Goal: Task Accomplishment & Management: Use online tool/utility

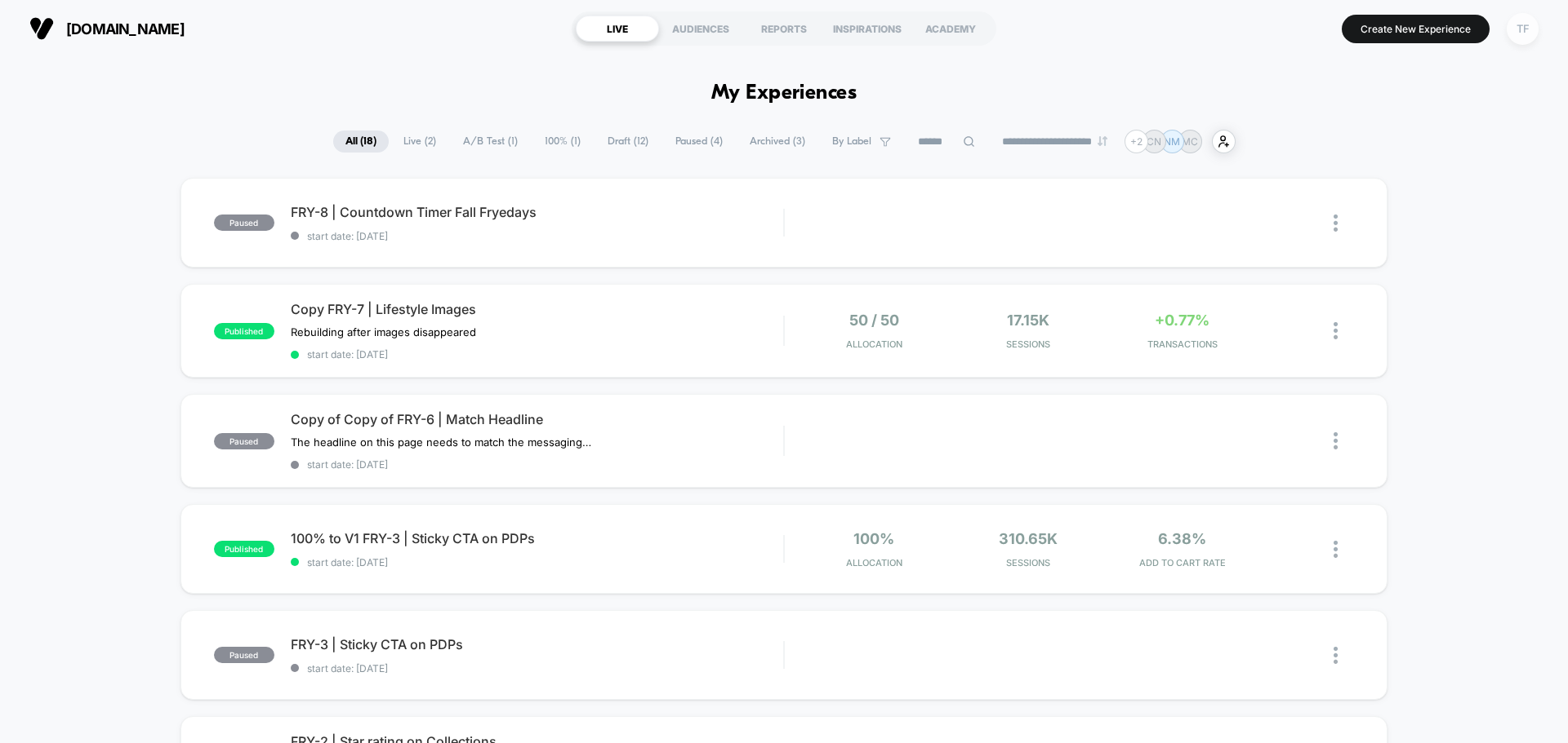
click at [1519, 34] on div "TF" at bounding box center [1522, 29] width 32 height 32
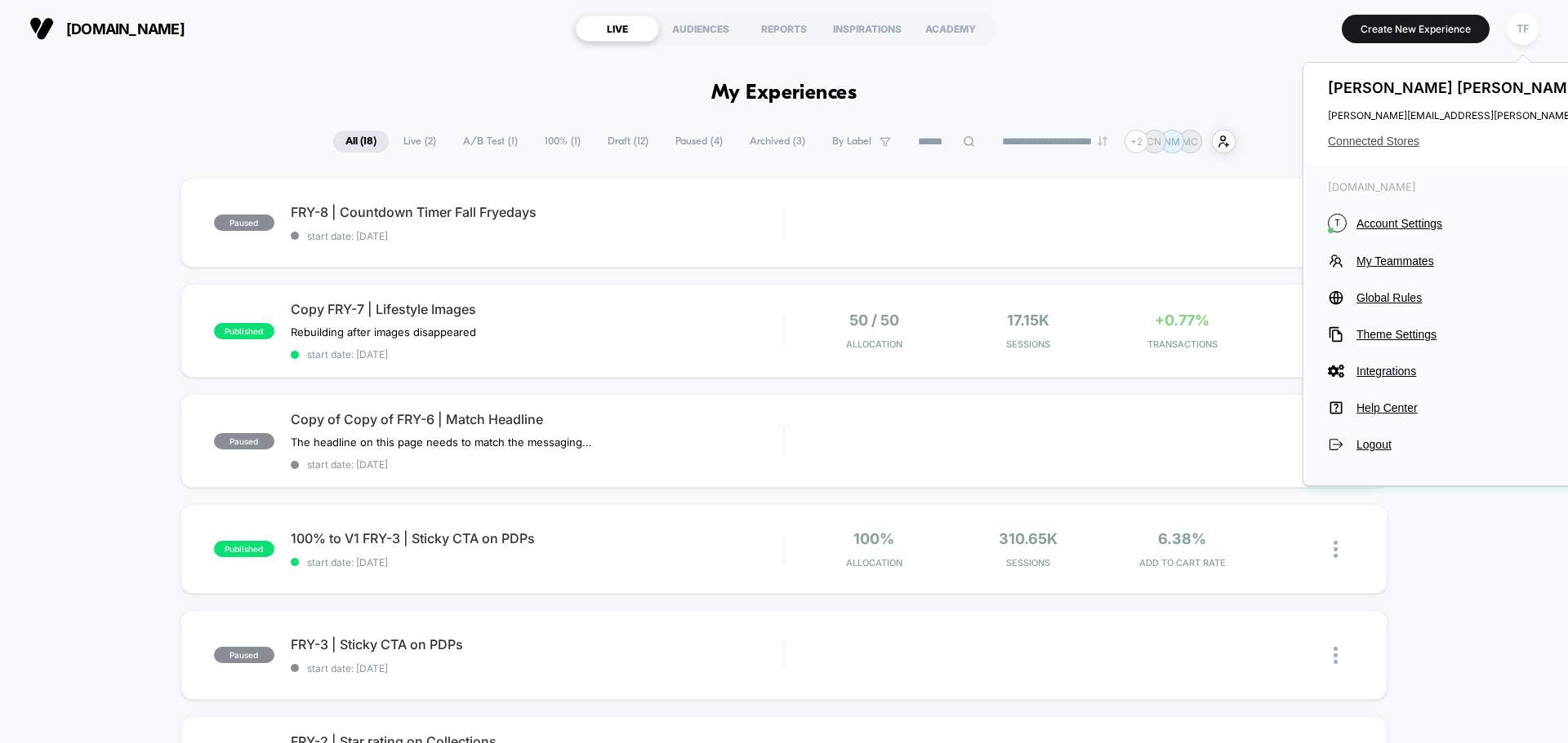
click at [1375, 142] on span "Connected Stores" at bounding box center [1490, 141] width 324 height 13
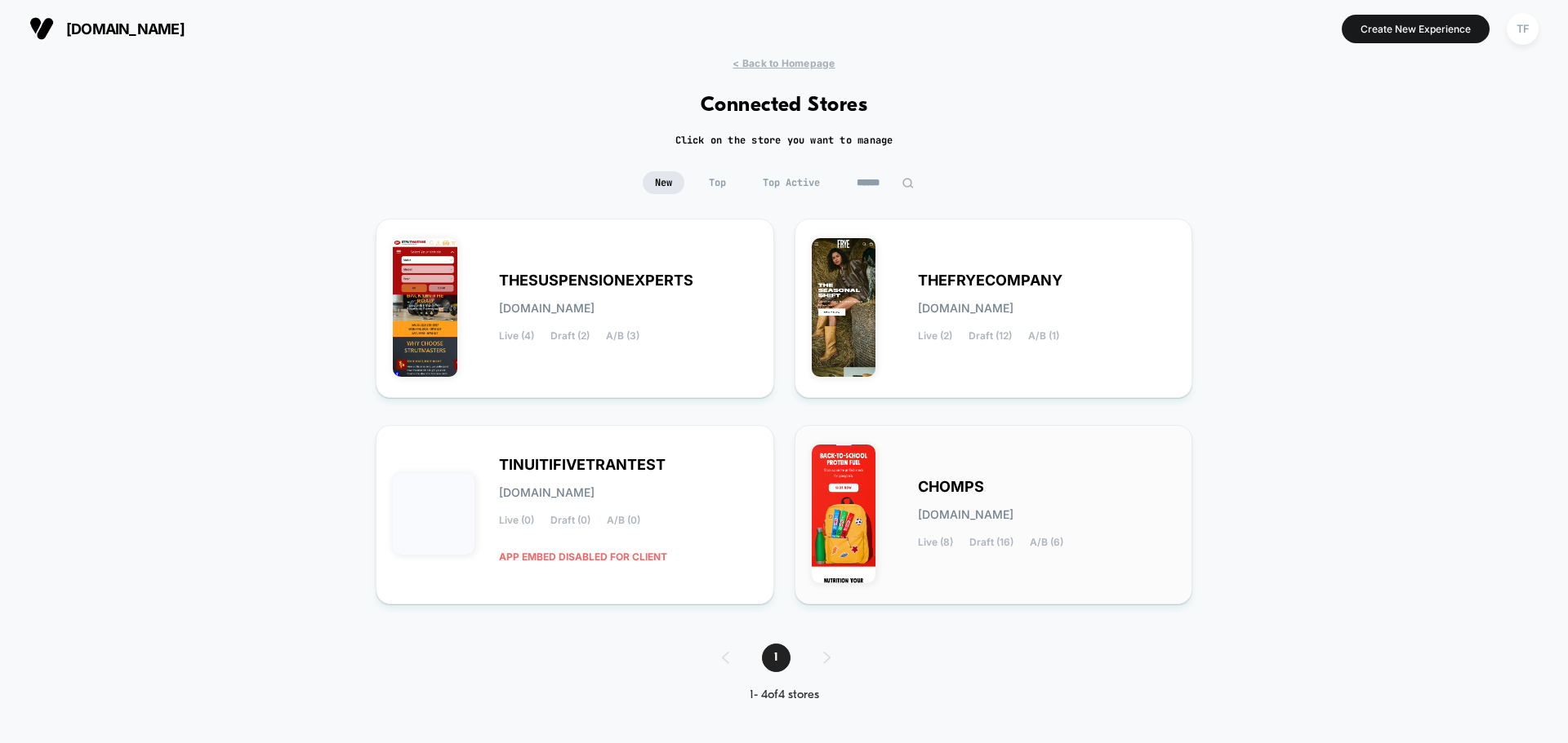
click at [1154, 540] on div "CHOMPS [DOMAIN_NAME] Live (8) Draft (16) A/B (6)" at bounding box center [1046, 515] width 258 height 67
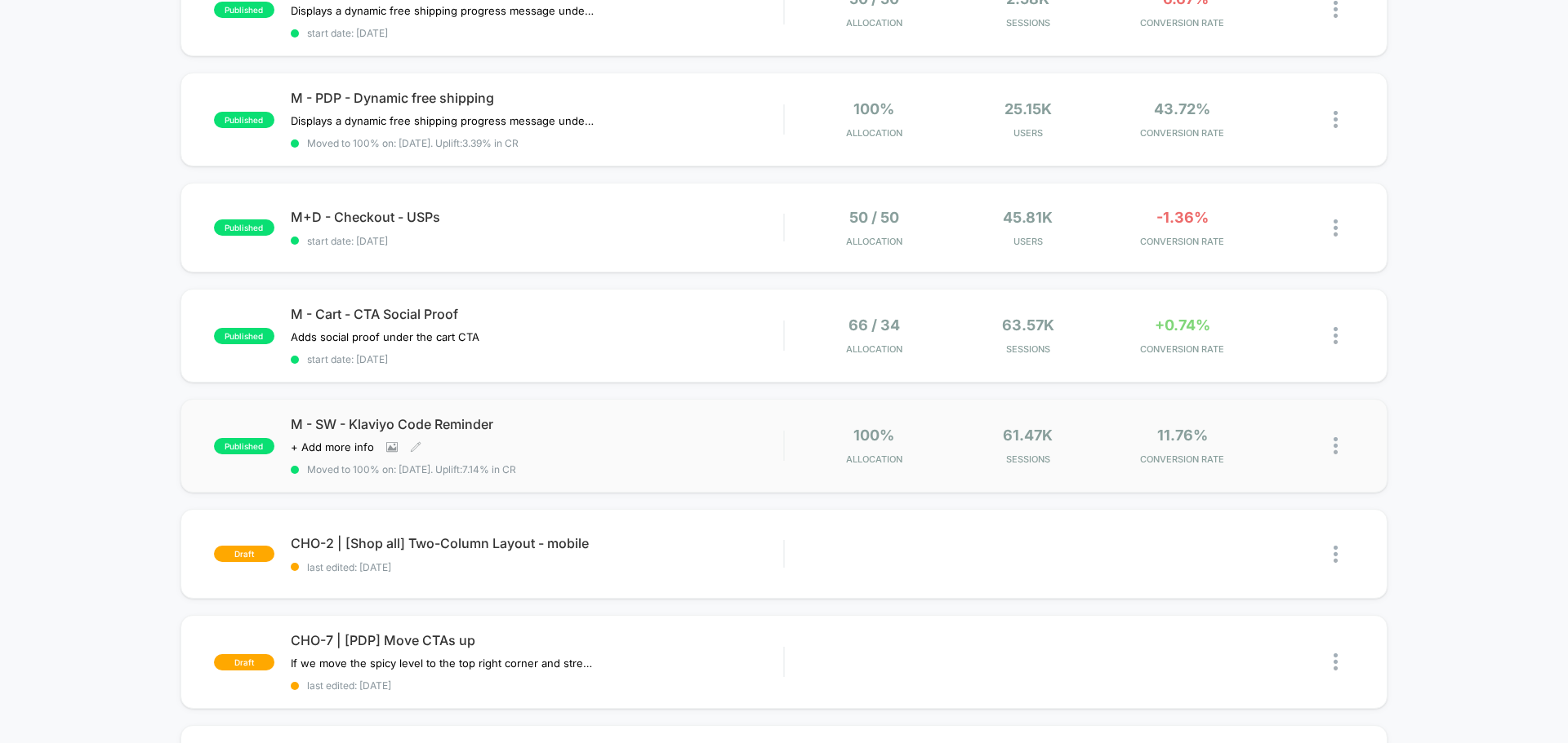
scroll to position [571, 0]
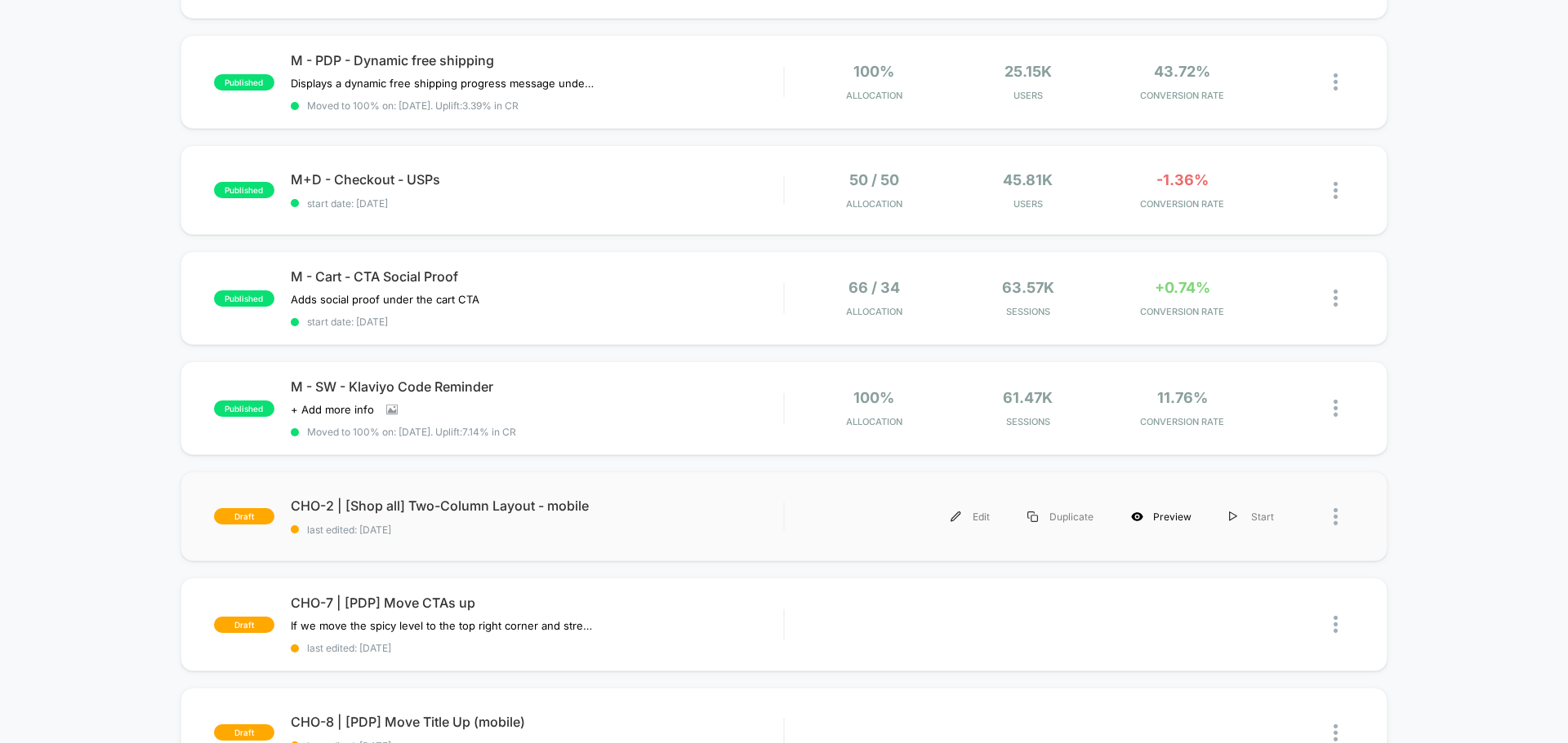
click at [1162, 520] on div "Preview" at bounding box center [1161, 517] width 98 height 37
click at [49, 496] on div "published CHO-4 | [HP] Quick Filters start date: [DATE] 50 / 50 Allocation 80.6…" at bounding box center [784, 286] width 1568 height 1359
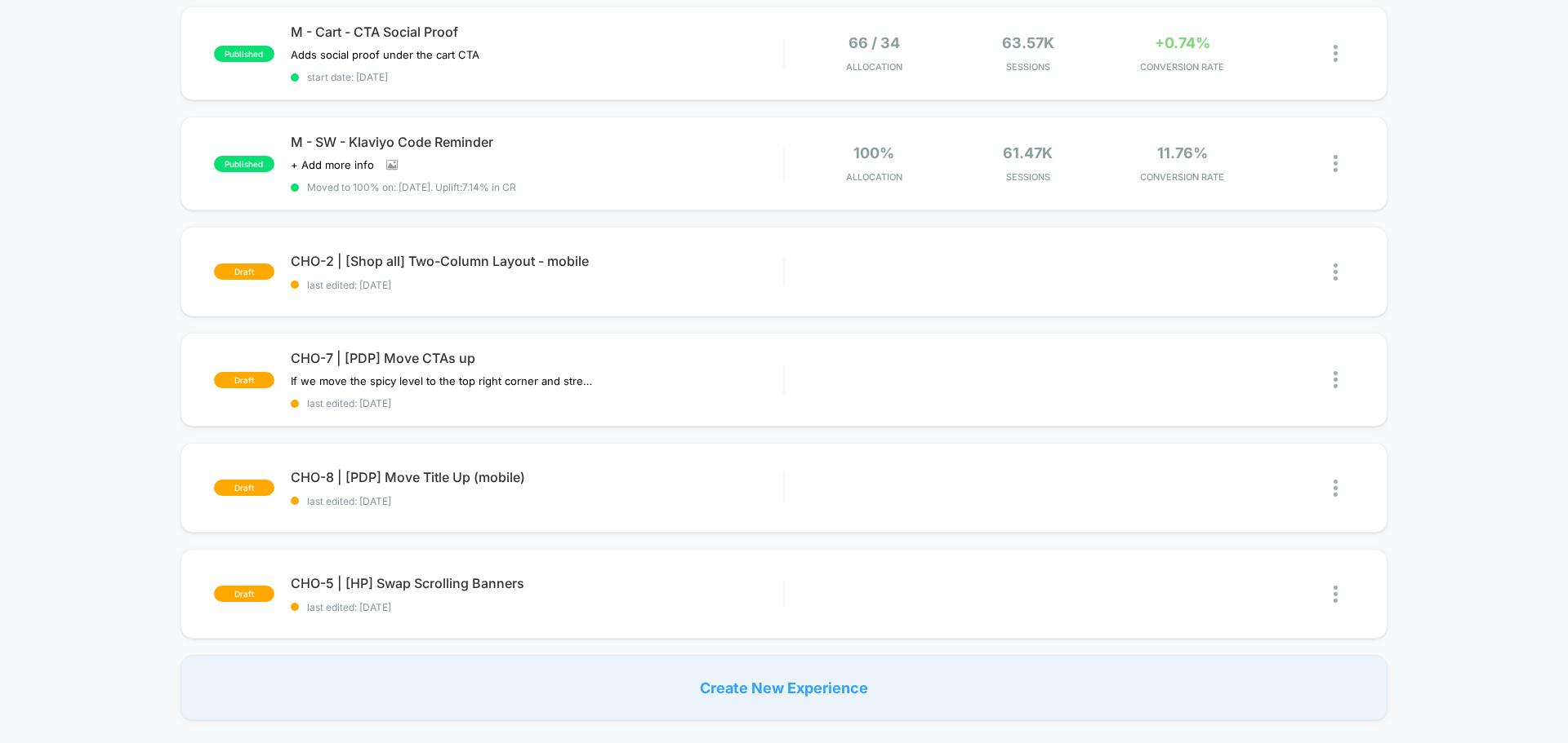
scroll to position [1061, 0]
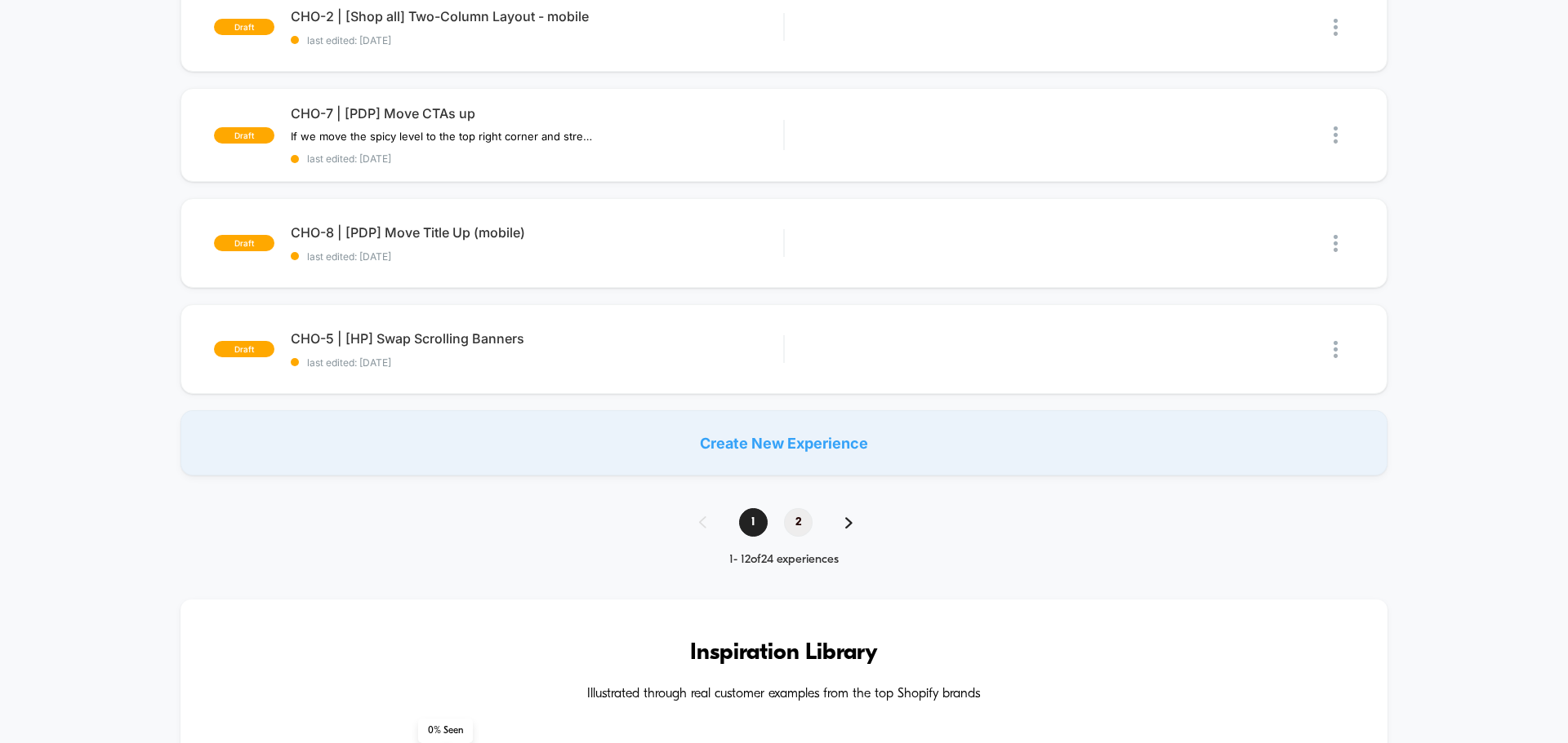
click at [796, 527] on span "2" at bounding box center [798, 522] width 28 height 28
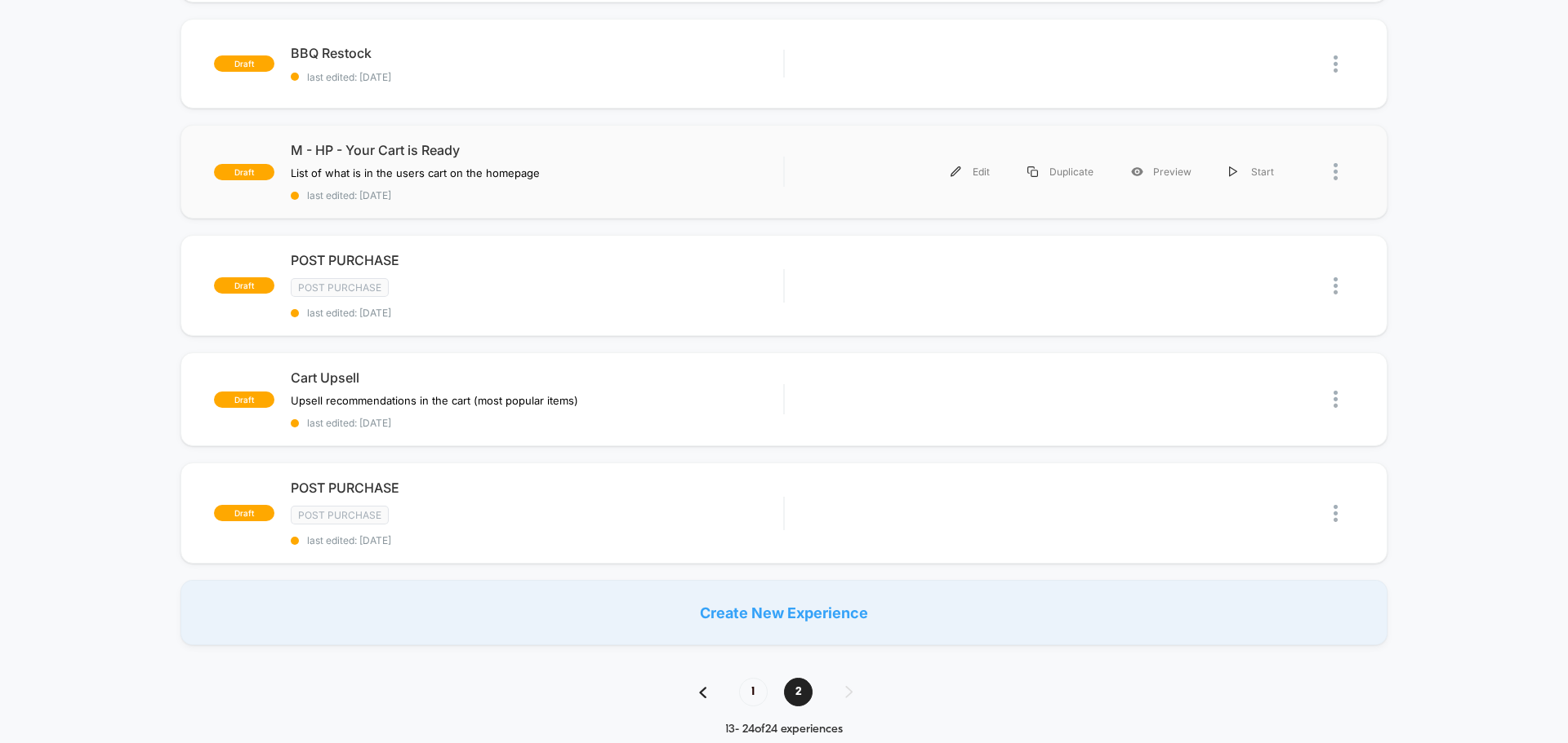
scroll to position [1142, 0]
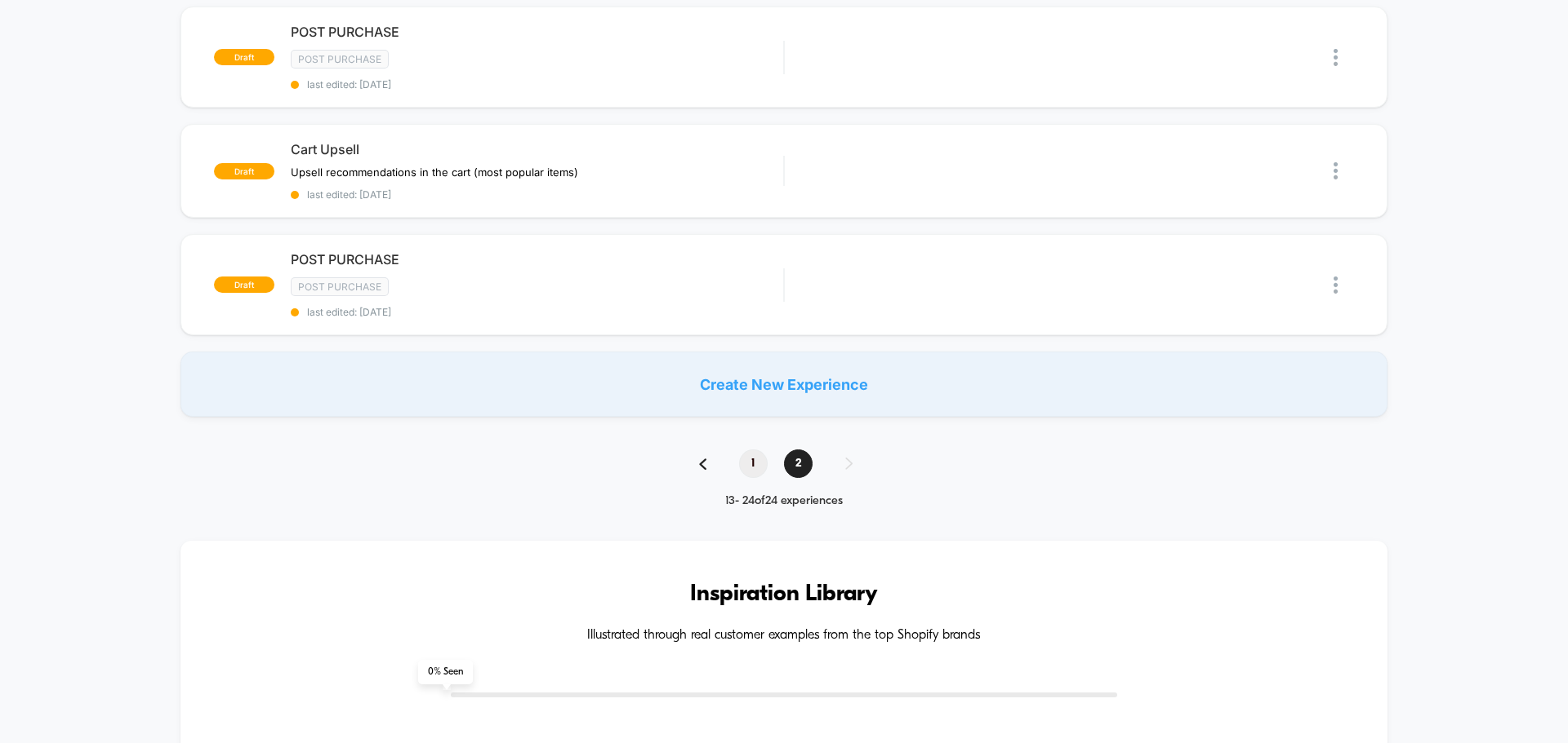
click at [758, 470] on span "1" at bounding box center [753, 464] width 28 height 28
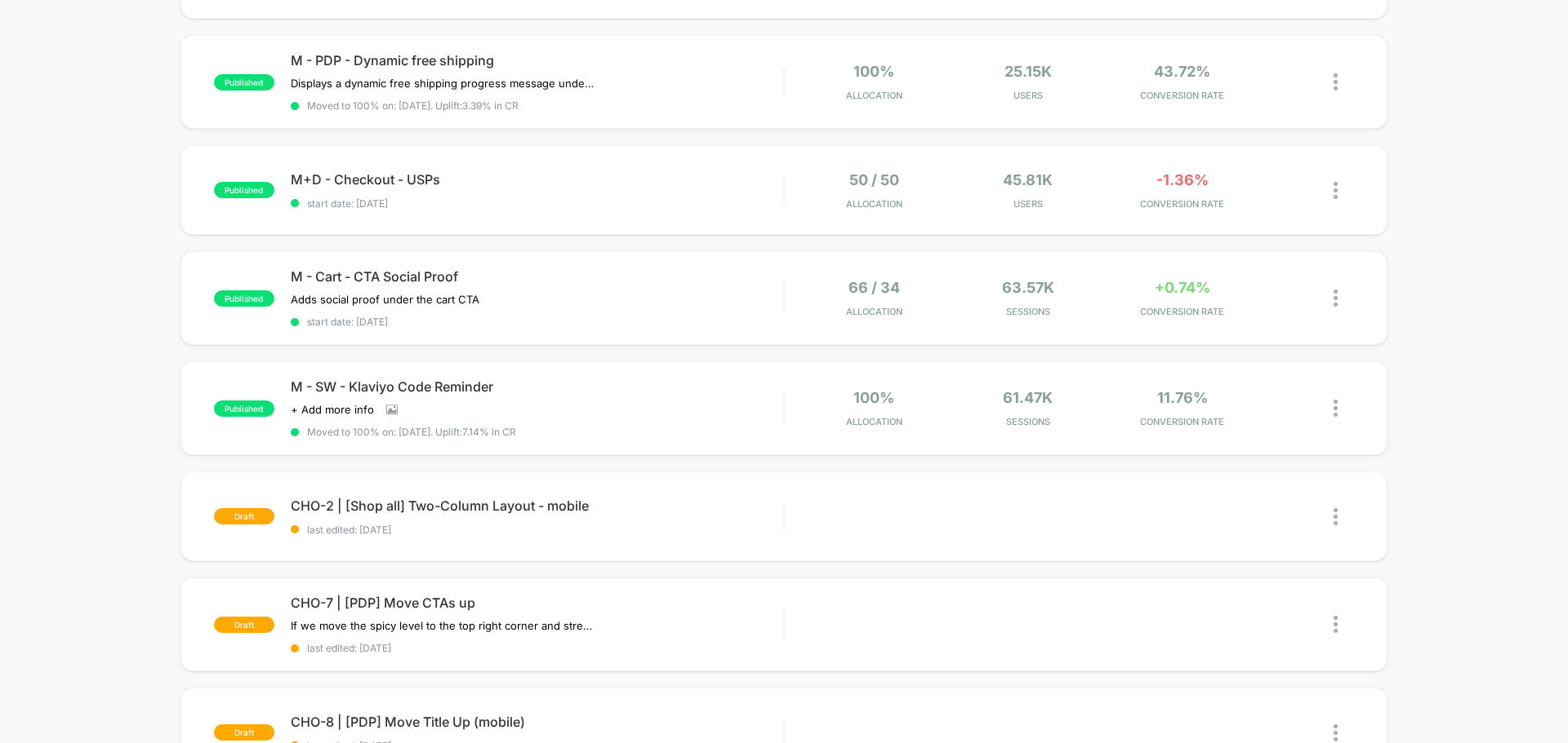
scroll to position [816, 0]
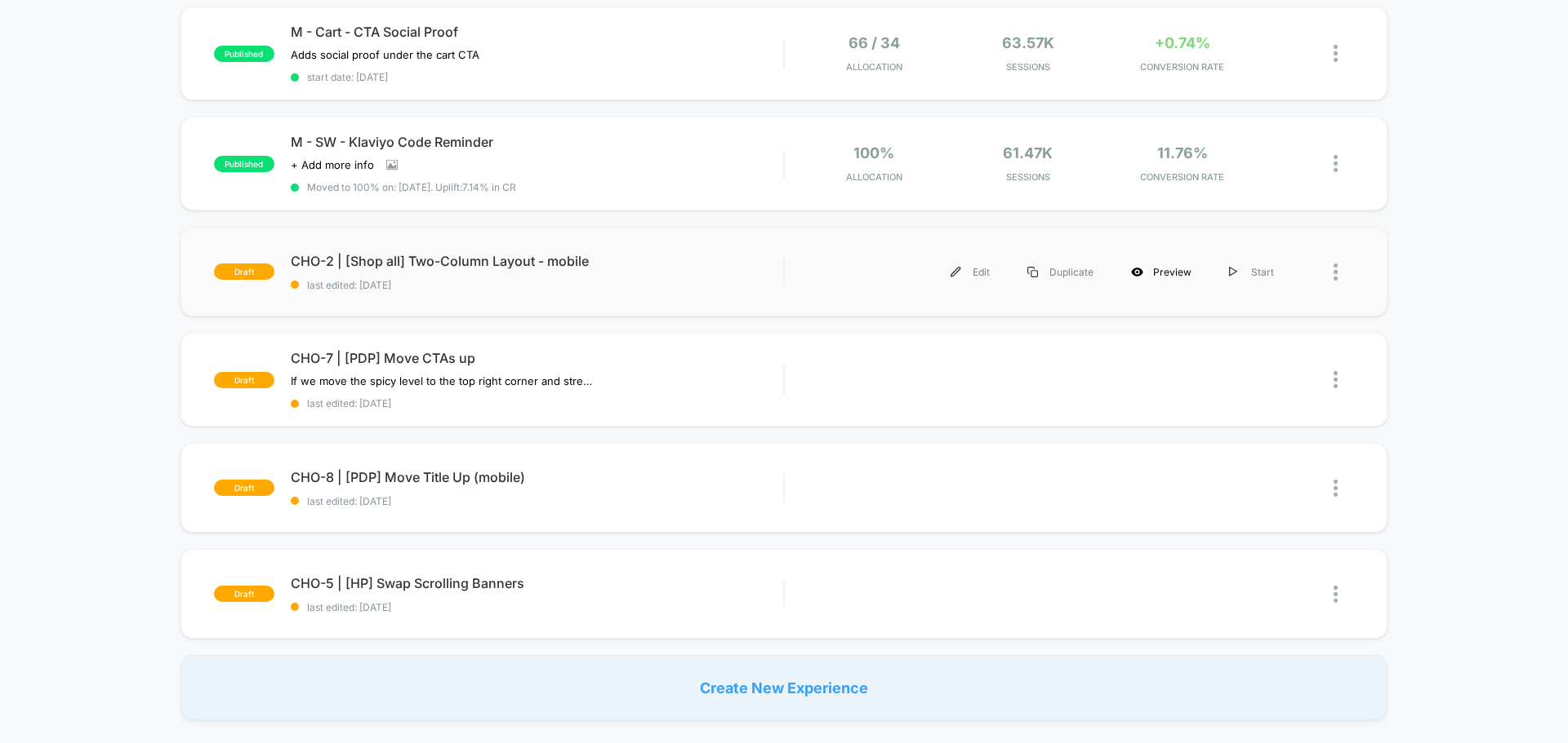
click at [1158, 277] on div "Preview" at bounding box center [1161, 272] width 98 height 37
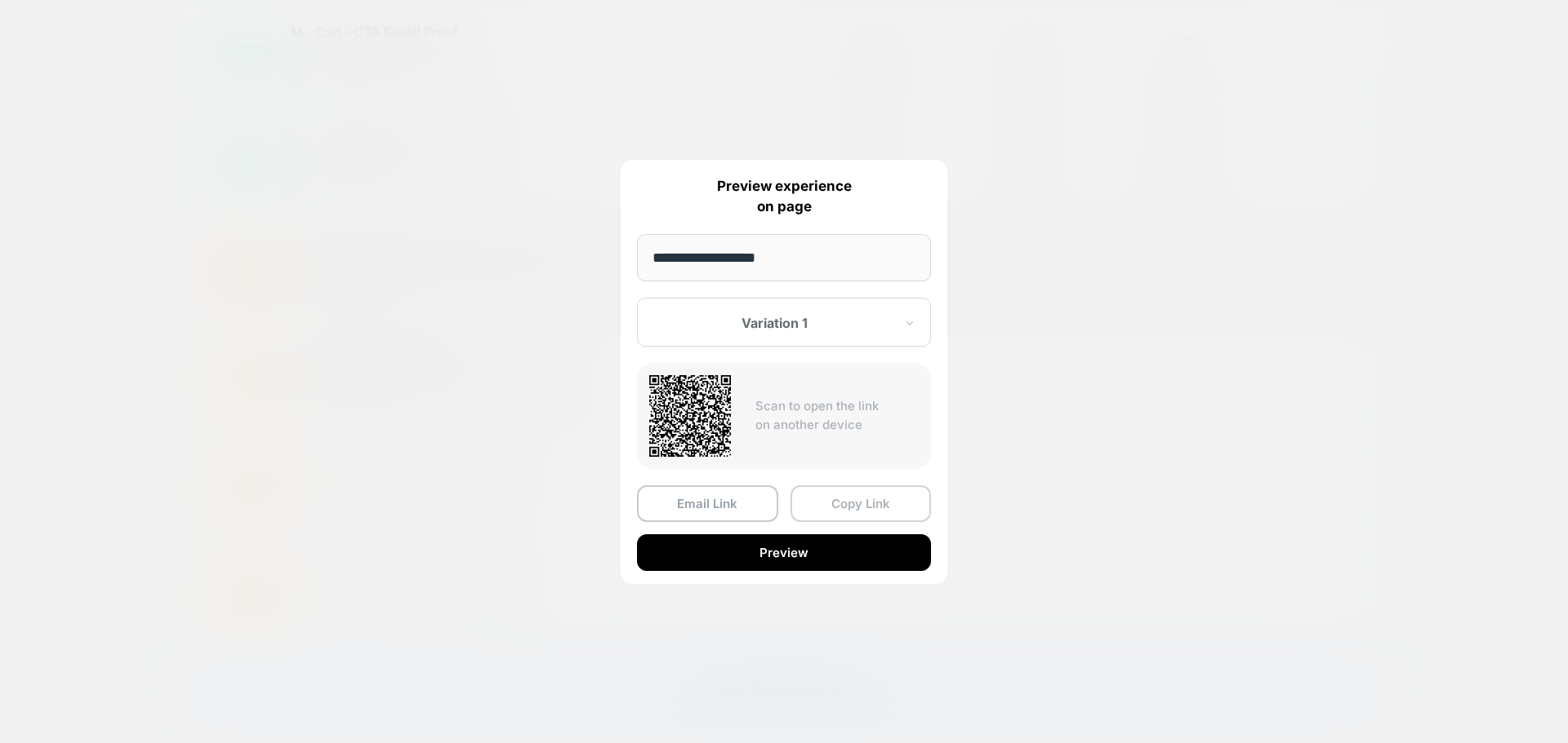
click at [869, 501] on button "Copy Link" at bounding box center [861, 504] width 141 height 37
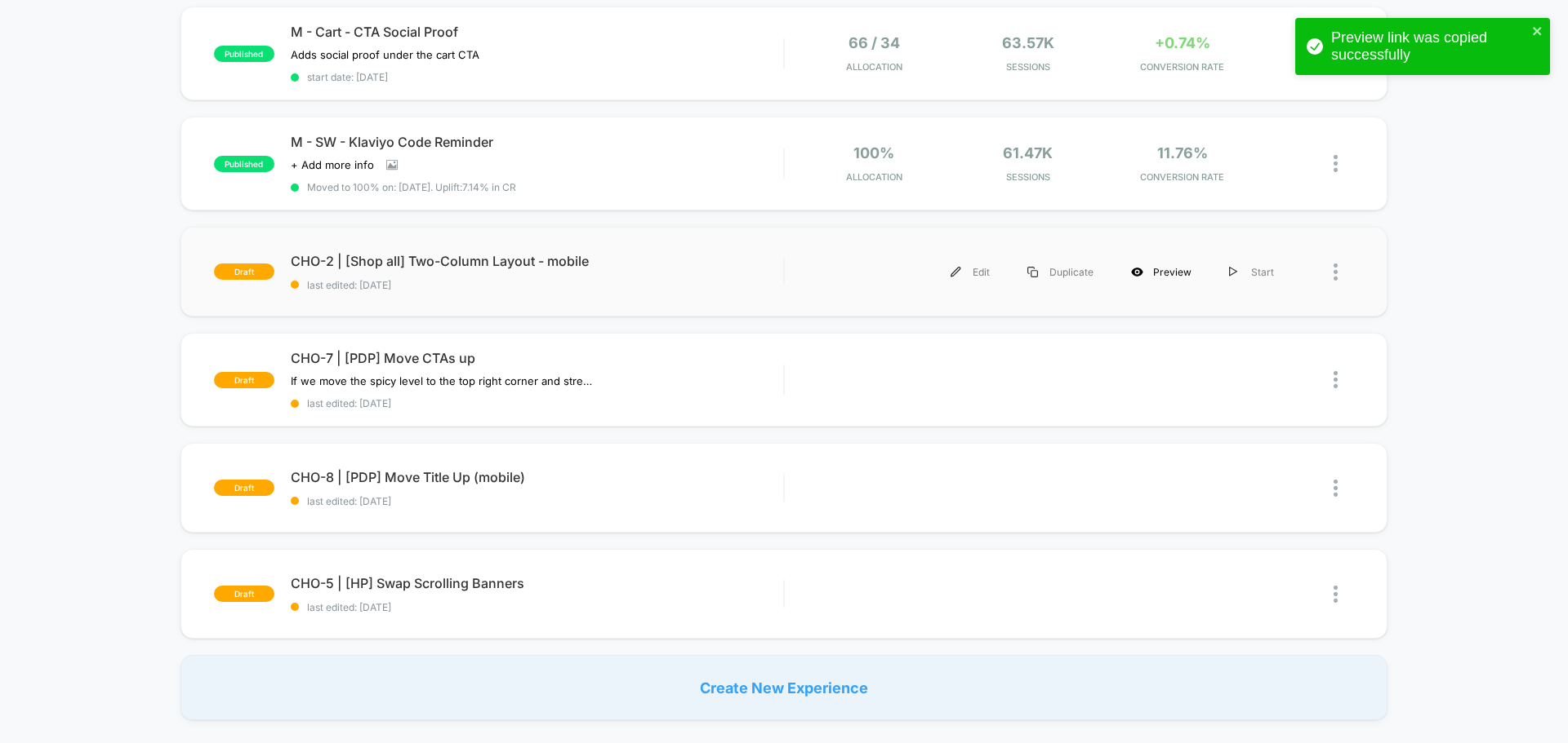
click at [1177, 272] on div "Preview" at bounding box center [1161, 272] width 98 height 37
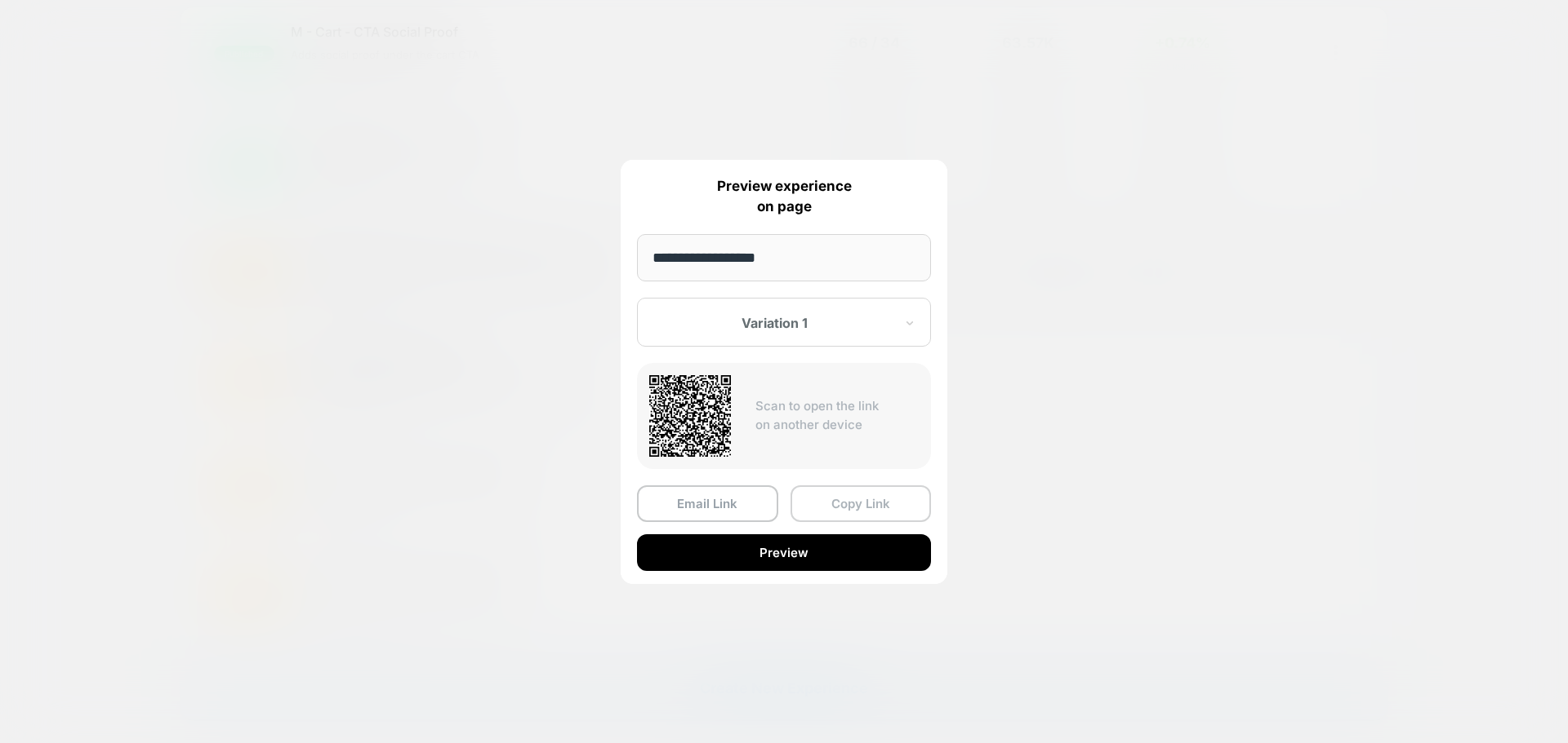
click at [846, 499] on button "Copy Link" at bounding box center [861, 504] width 141 height 37
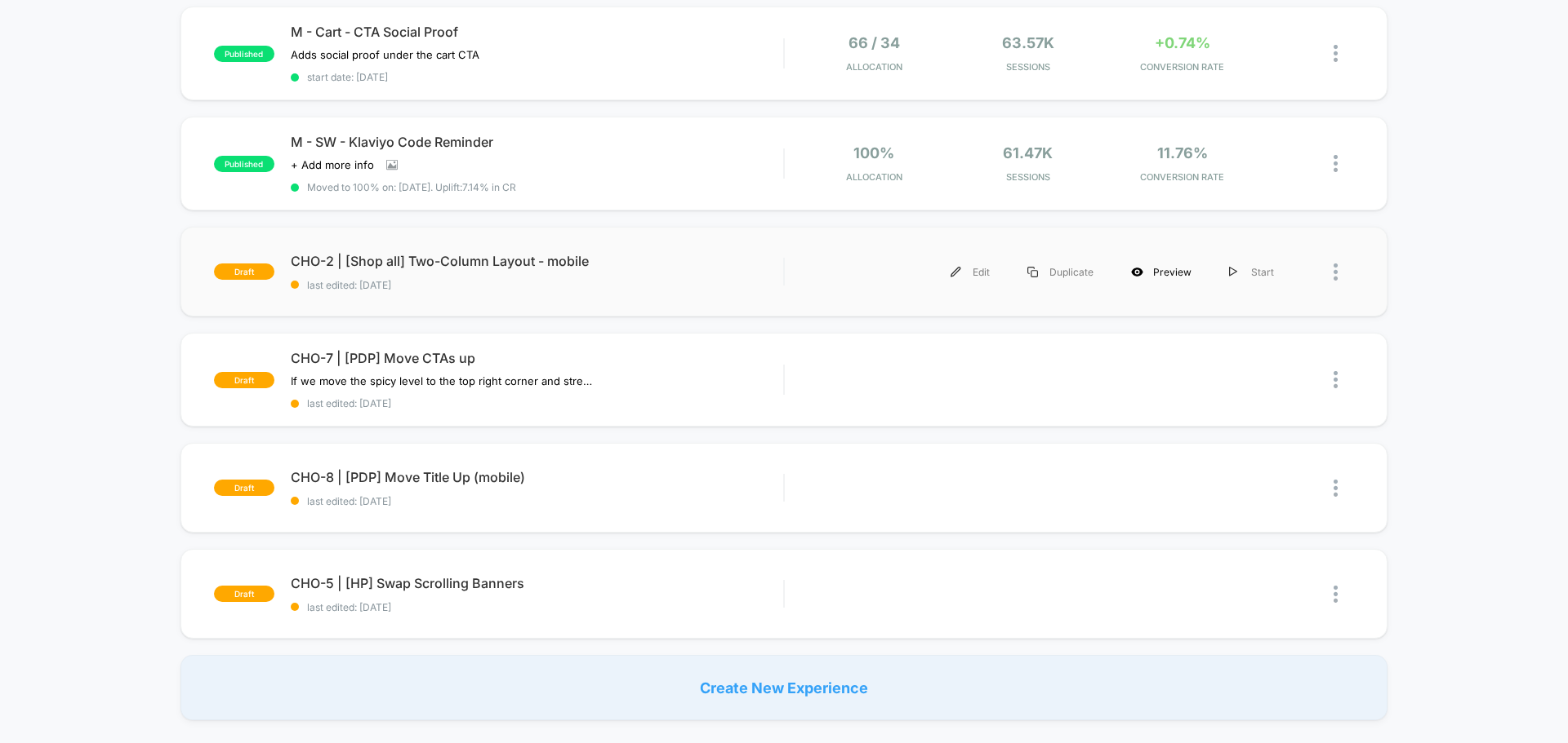
click at [1175, 277] on div "Preview" at bounding box center [1161, 272] width 98 height 37
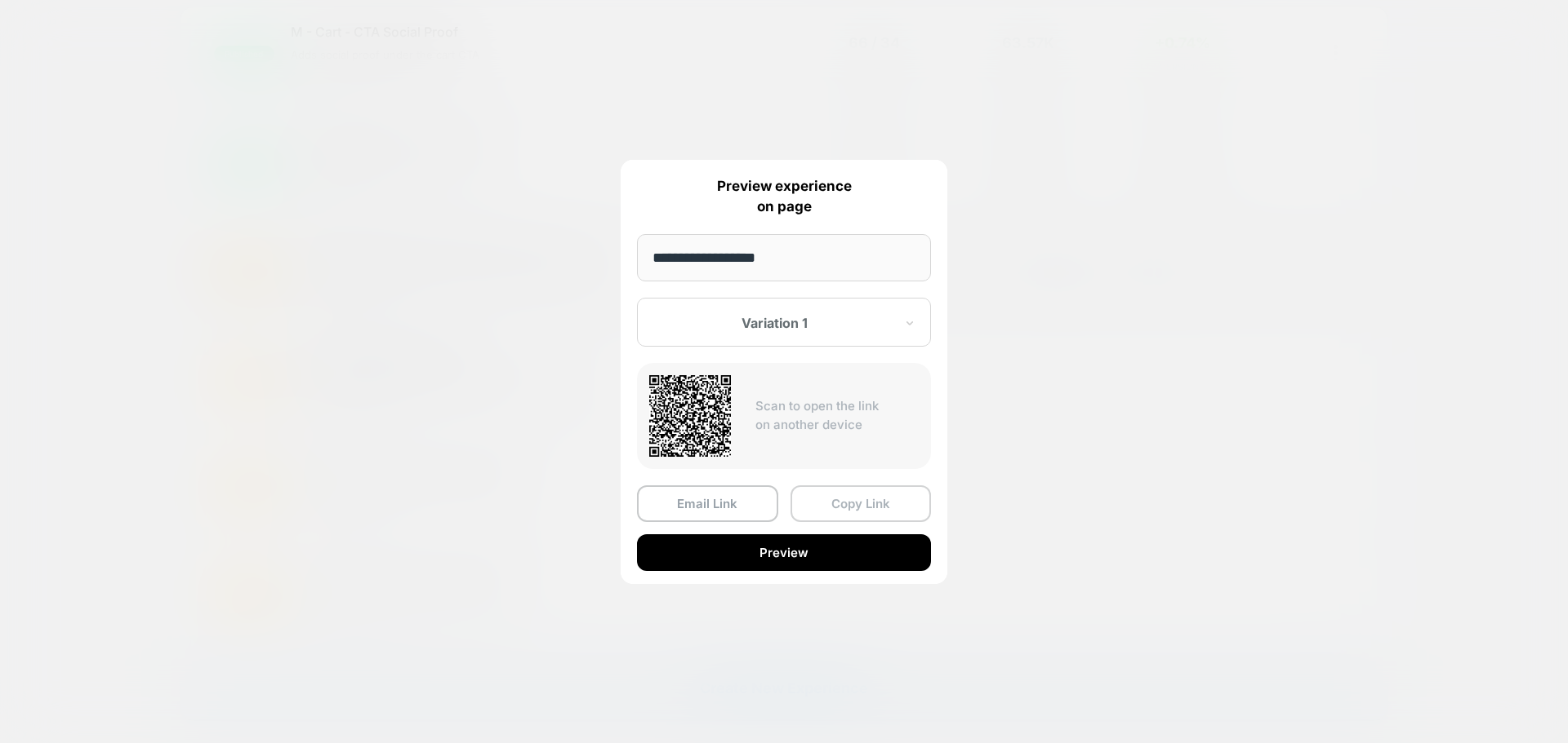
click at [851, 508] on button "Copy Link" at bounding box center [861, 504] width 141 height 37
